Goal: Task Accomplishment & Management: Use online tool/utility

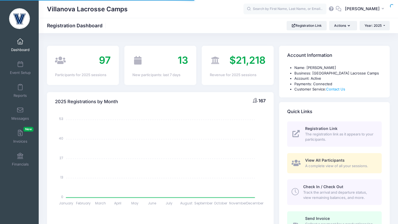
select select
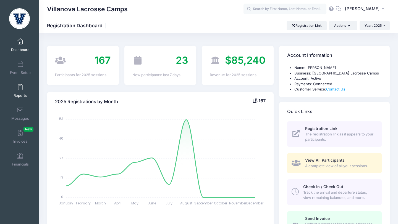
click at [22, 91] on link "Reports" at bounding box center [20, 90] width 26 height 19
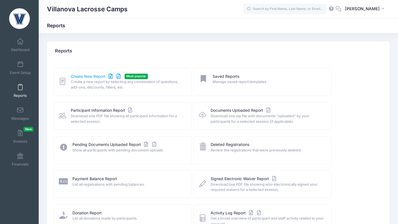
click at [90, 77] on link "Create New Report" at bounding box center [96, 77] width 51 height 6
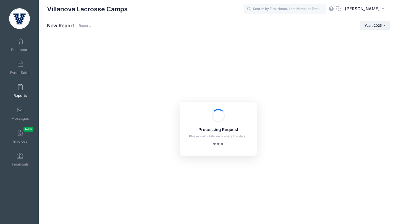
checkbox input "true"
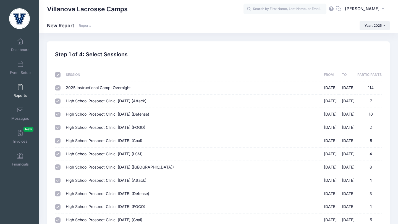
click at [59, 75] on input "checkbox" at bounding box center [58, 75] width 6 height 6
checkbox input "false"
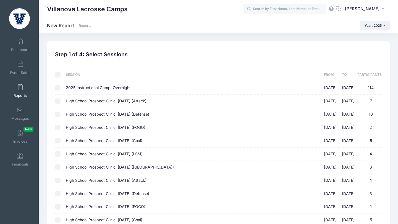
checkbox input "false"
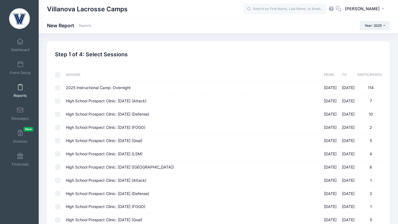
checkbox input "false"
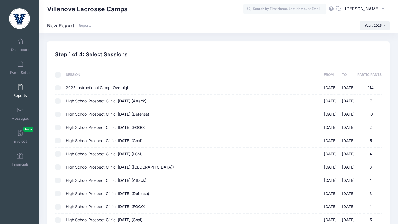
click at [58, 100] on input "High School Prospect Clinic: [DATE] (Attack) [DATE] - [DATE] 7" at bounding box center [58, 102] width 6 height 6
checkbox input "true"
click at [58, 113] on input "High School Prospect Clinic: [DATE] (Defense) [DATE] - [DATE] 10" at bounding box center [58, 115] width 6 height 6
checkbox input "true"
click at [59, 127] on input "High School Prospect Clinic: [DATE] (FOGO) [DATE] - [DATE] 2" at bounding box center [58, 128] width 6 height 6
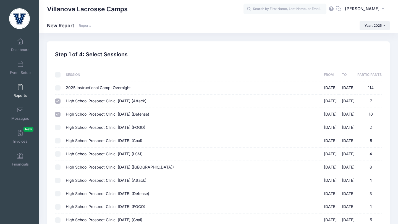
checkbox input "true"
click at [59, 142] on input "High School Prospect Clinic: [DATE] (Goal) [DATE] - [DATE] 5" at bounding box center [58, 141] width 6 height 6
checkbox input "true"
click at [59, 154] on input "High School Prospect Clinic: [DATE] (LSM) [DATE] - [DATE] 4" at bounding box center [58, 154] width 6 height 6
checkbox input "true"
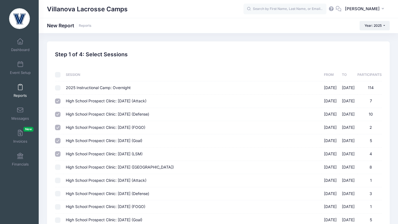
click at [58, 168] on input "High School Prospect Clinic: [DATE] ([GEOGRAPHIC_DATA]) [DATE] - [DATE] 8" at bounding box center [58, 168] width 6 height 6
checkbox input "true"
